Goal: Task Accomplishment & Management: Complete application form

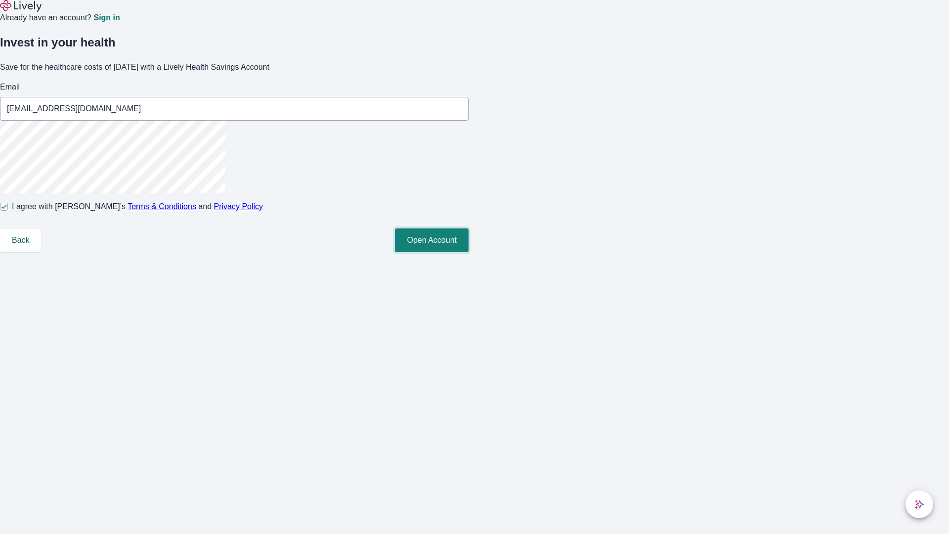
click at [468, 252] on button "Open Account" at bounding box center [432, 240] width 74 height 24
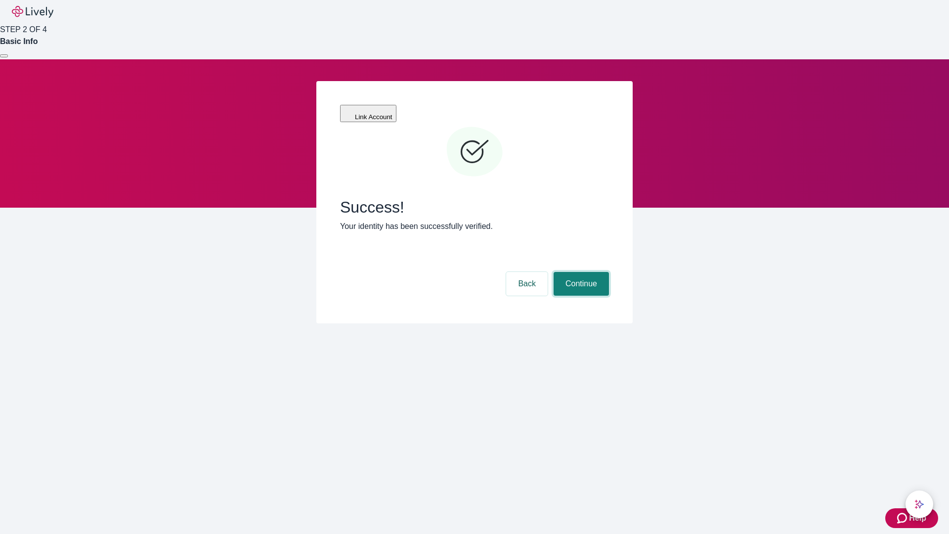
click at [580, 272] on button "Continue" at bounding box center [580, 284] width 55 height 24
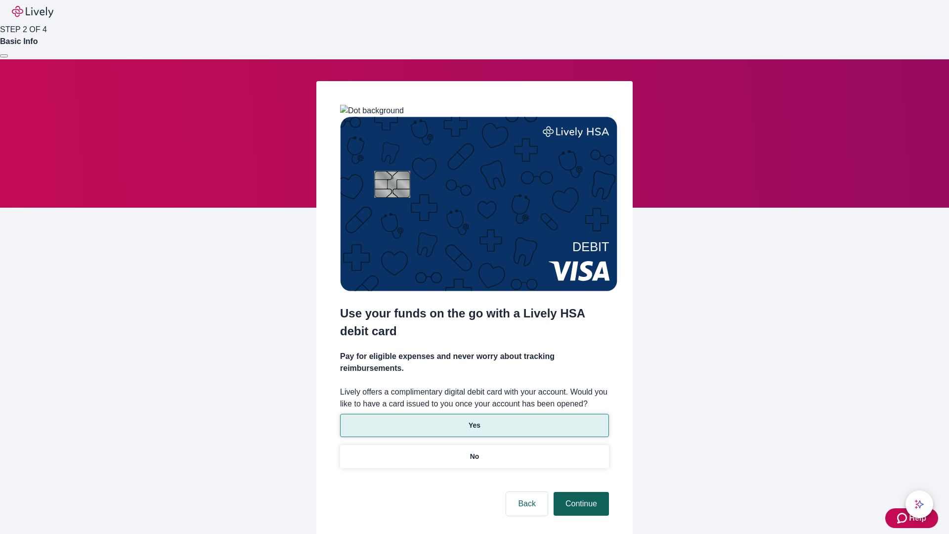
click at [474, 420] on p "Yes" at bounding box center [474, 425] width 12 height 10
click at [580, 492] on button "Continue" at bounding box center [580, 504] width 55 height 24
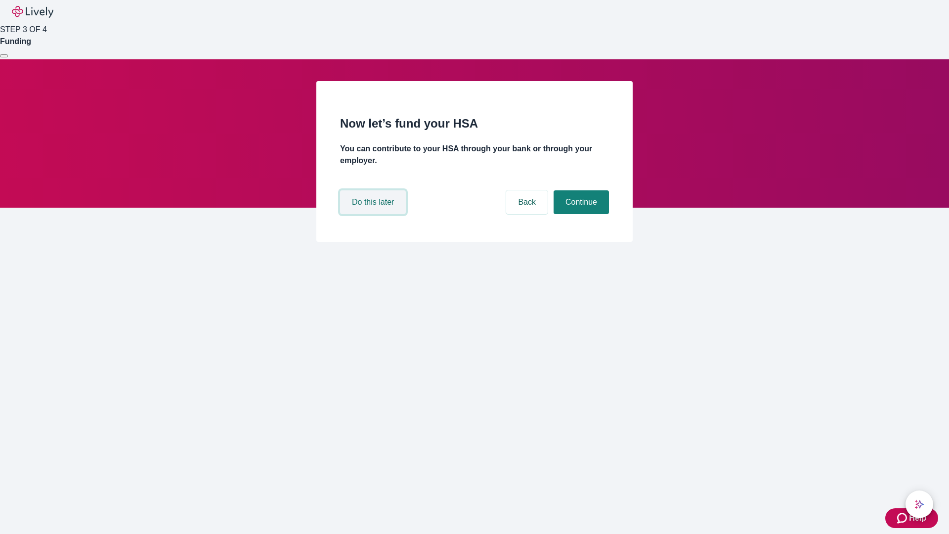
click at [374, 214] on button "Do this later" at bounding box center [373, 202] width 66 height 24
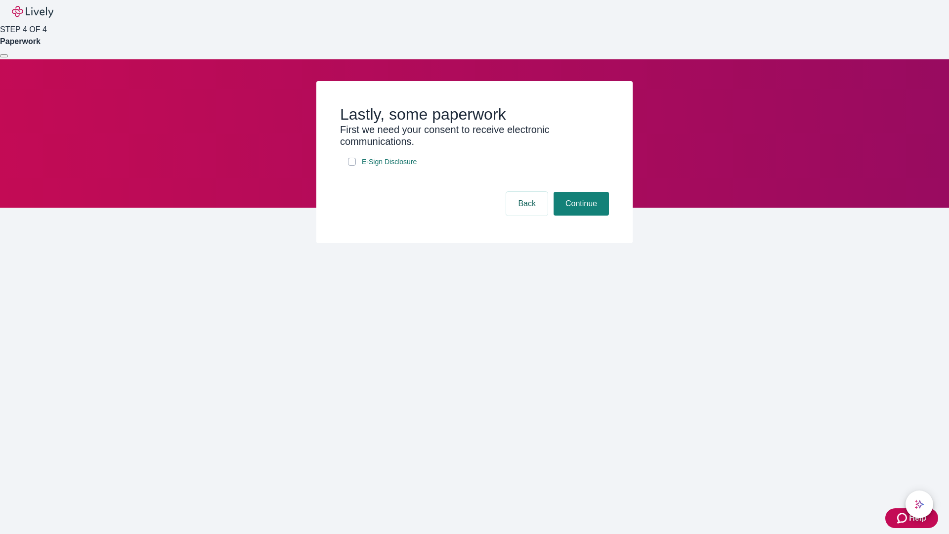
click at [352, 166] on input "E-Sign Disclosure" at bounding box center [352, 162] width 8 height 8
checkbox input "true"
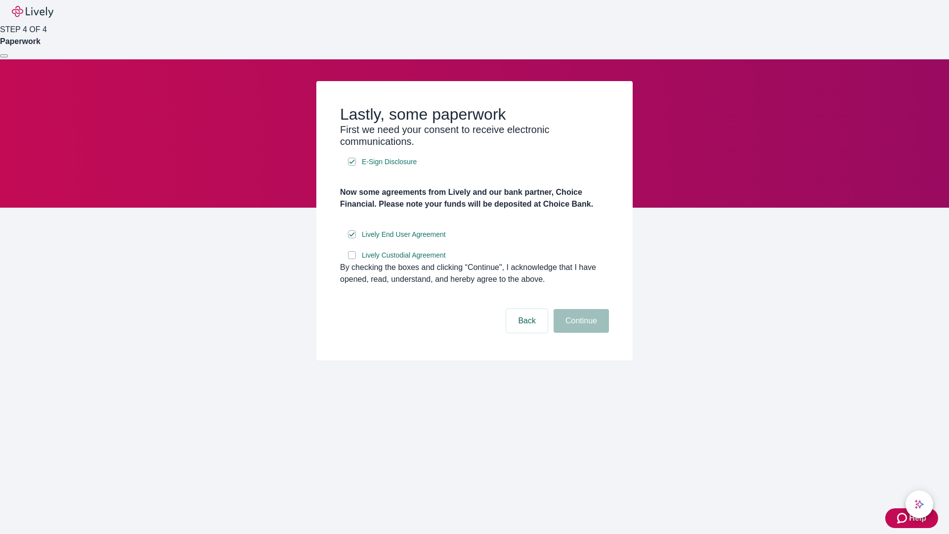
click at [352, 259] on input "Lively Custodial Agreement" at bounding box center [352, 255] width 8 height 8
checkbox input "true"
click at [580, 333] on button "Continue" at bounding box center [580, 321] width 55 height 24
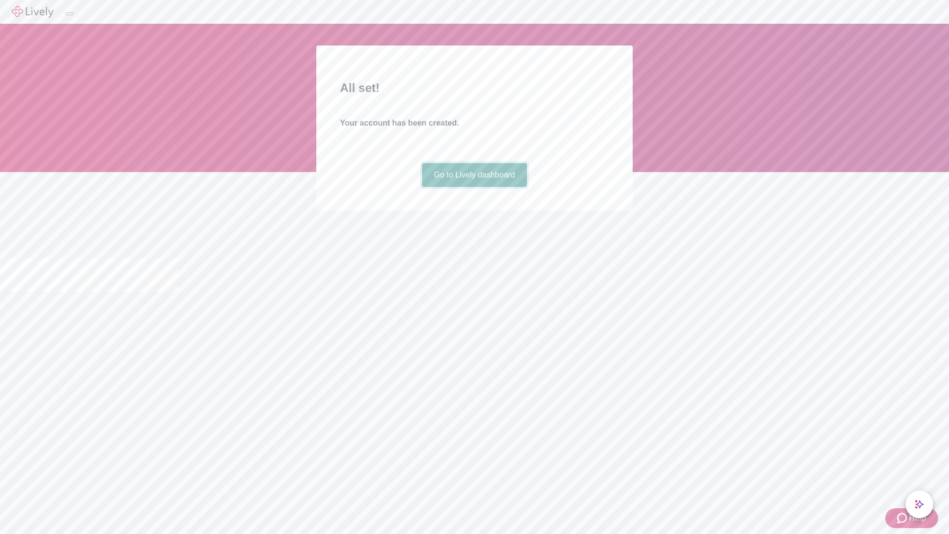
click at [474, 187] on link "Go to Lively dashboard" at bounding box center [474, 175] width 105 height 24
